Goal: Information Seeking & Learning: Learn about a topic

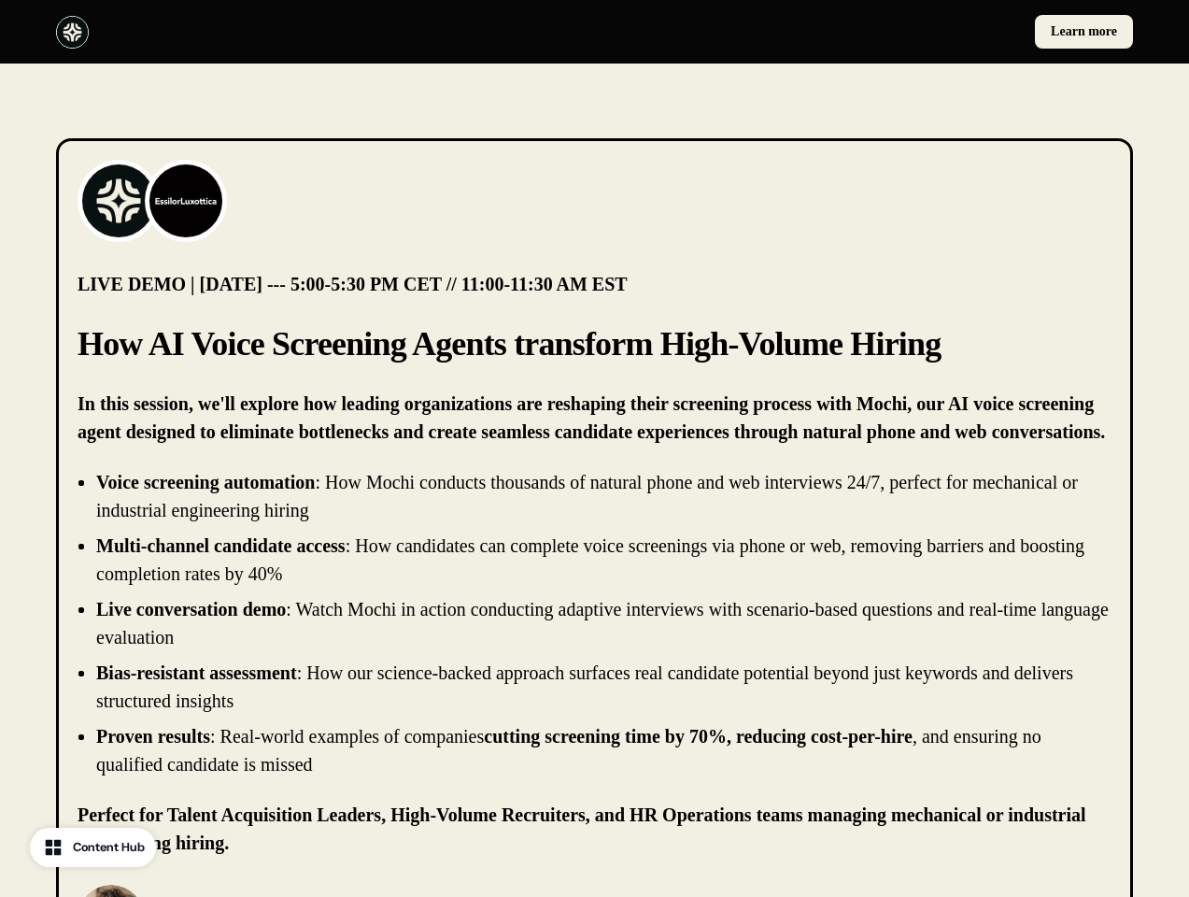
click at [594, 32] on div "Learn more" at bounding box center [594, 32] width 1189 height 64
click at [321, 32] on div at bounding box center [322, 32] width 532 height 33
click at [868, 32] on div "Learn more" at bounding box center [869, 32] width 532 height 34
click at [119, 201] on img at bounding box center [118, 200] width 75 height 75
click at [186, 201] on img at bounding box center [186, 200] width 75 height 75
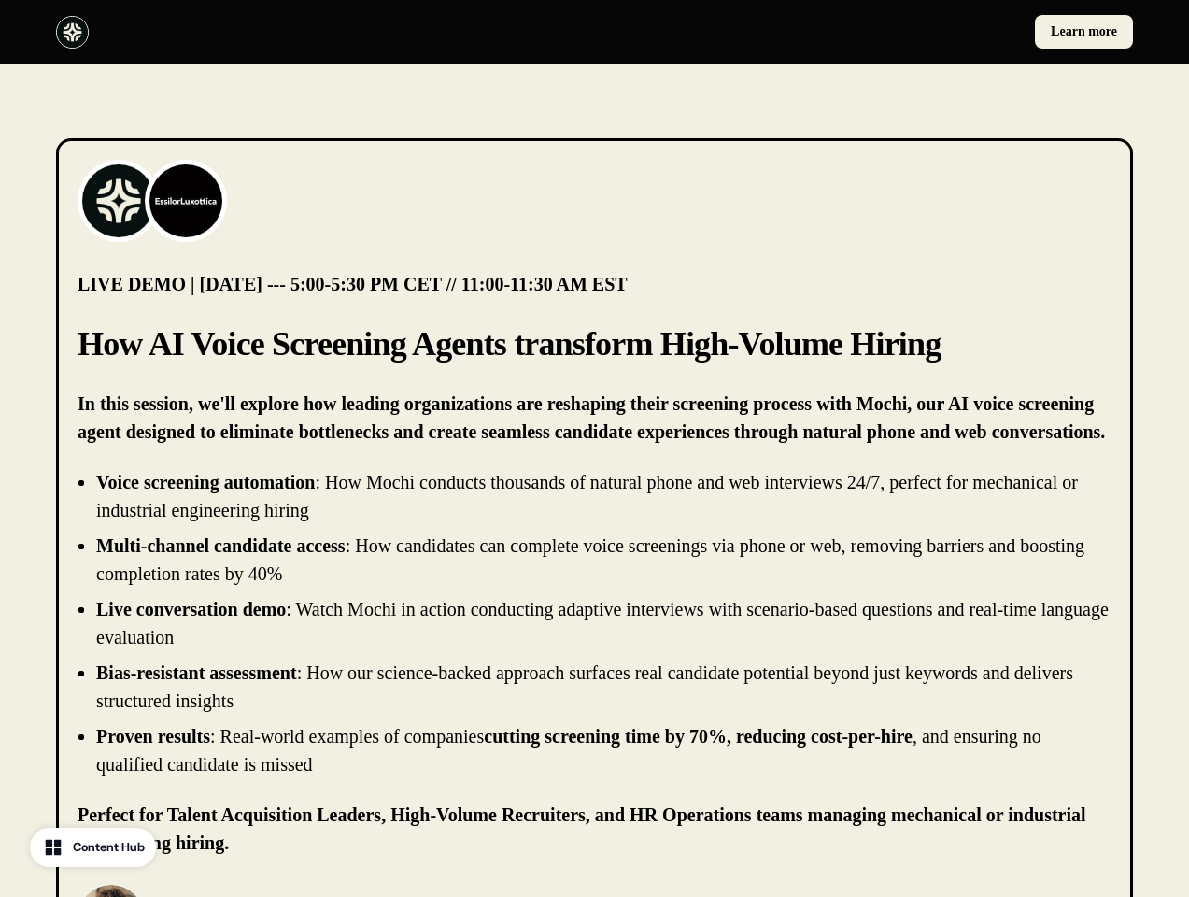
click at [594, 623] on li "Live conversation demo : Watch Mochi in action conducting adaptive interviews w…" at bounding box center [603, 623] width 1015 height 56
